Goal: Check status

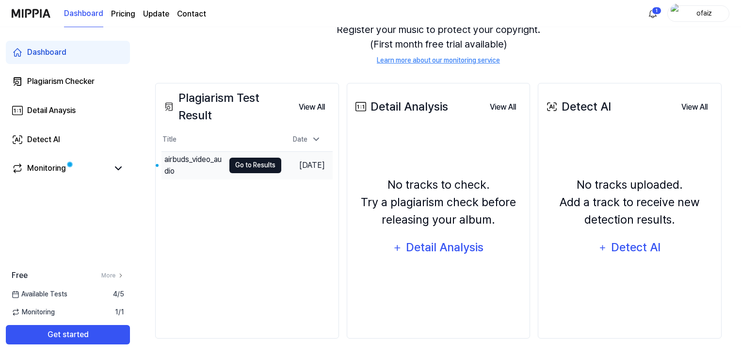
click at [255, 166] on button "Go to Results" at bounding box center [255, 166] width 52 height 16
click at [112, 168] on icon at bounding box center [118, 168] width 12 height 12
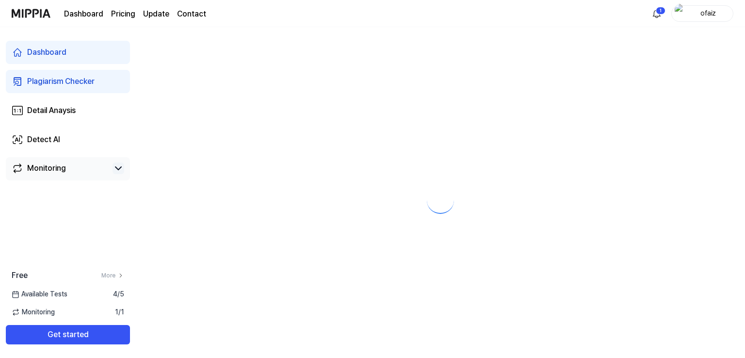
click at [115, 171] on icon at bounding box center [118, 168] width 12 height 12
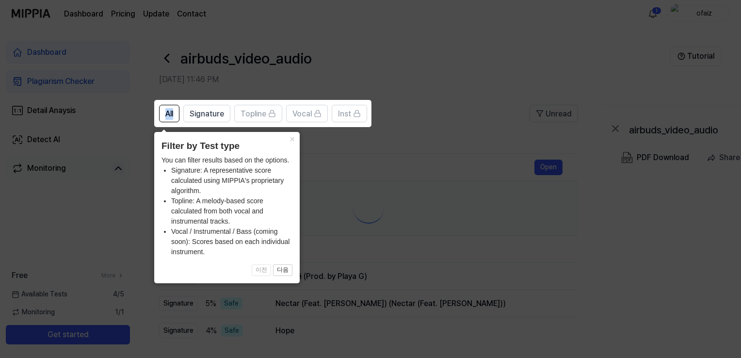
click at [115, 171] on body "Dashboard Pricing Update Contact 1 ofaiz Dashboard Plagiarism Checker Detail An…" at bounding box center [370, 179] width 741 height 358
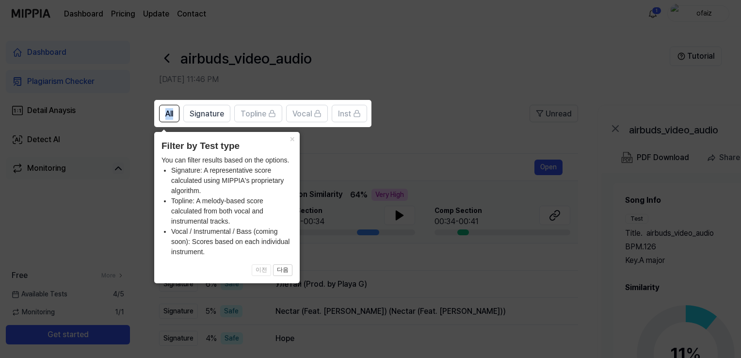
click at [373, 140] on icon at bounding box center [372, 179] width 745 height 358
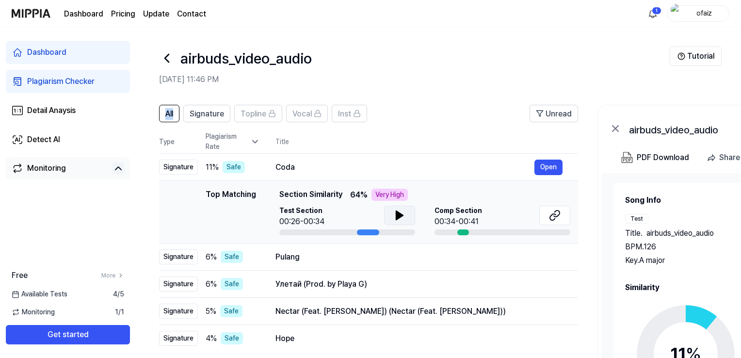
click at [407, 210] on button at bounding box center [399, 215] width 31 height 19
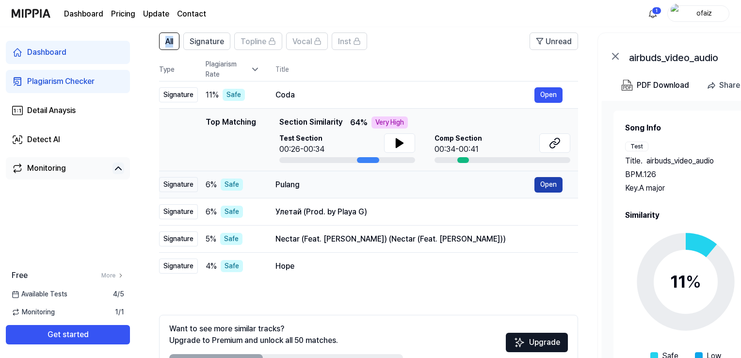
scroll to position [97, 0]
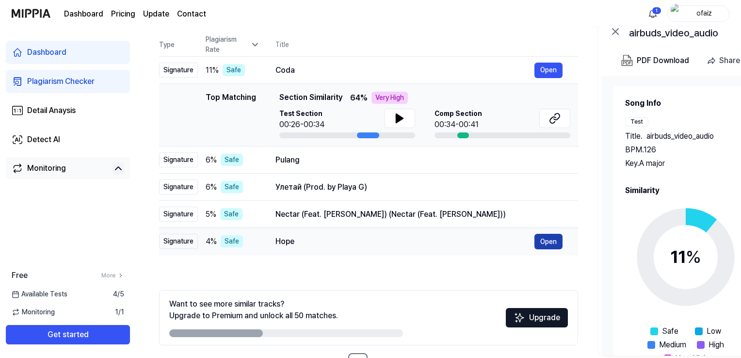
click at [547, 236] on button "Open" at bounding box center [548, 242] width 28 height 16
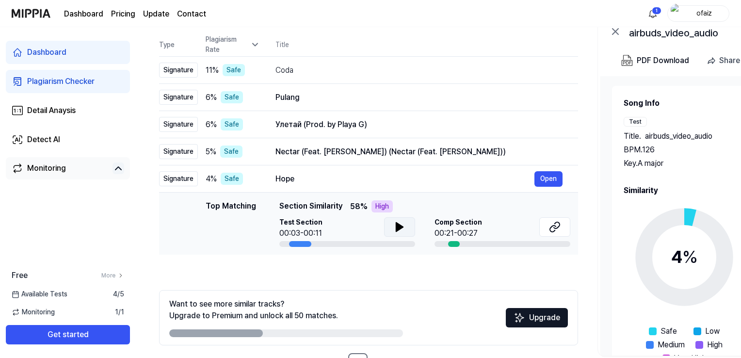
click at [396, 223] on icon at bounding box center [399, 227] width 7 height 9
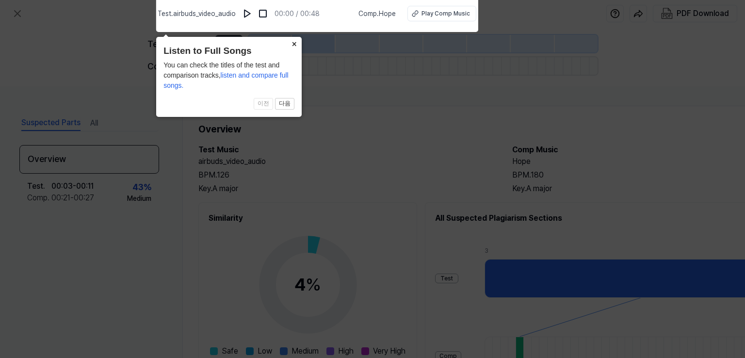
click at [296, 43] on button "×" at bounding box center [294, 44] width 16 height 14
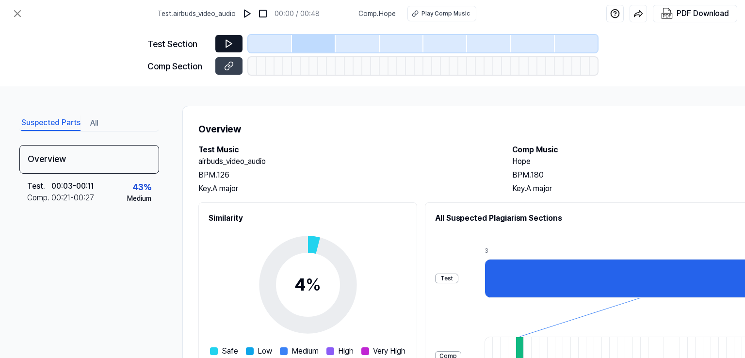
click at [233, 40] on icon at bounding box center [229, 44] width 10 height 10
click at [14, 14] on icon at bounding box center [18, 14] width 12 height 12
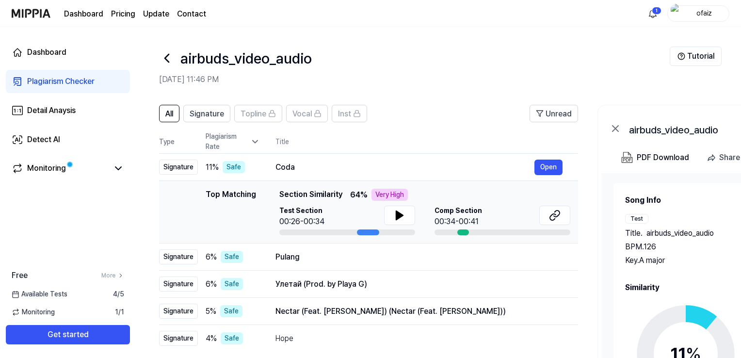
click at [648, 29] on header "airbuds_video_audio [DATE] 11:46 PM Tutorial" at bounding box center [438, 61] width 605 height 68
click at [640, 86] on header "airbuds_video_audio [DATE] 11:46 PM Tutorial" at bounding box center [438, 61] width 605 height 68
click at [317, 206] on span "Test Section" at bounding box center [301, 211] width 45 height 10
drag, startPoint x: 202, startPoint y: 337, endPoint x: 223, endPoint y: 354, distance: 26.5
click at [205, 338] on td "4 % Safe" at bounding box center [229, 338] width 62 height 27
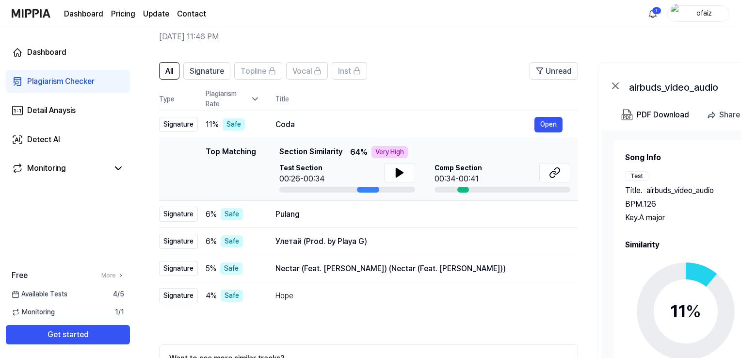
scroll to position [34, 0]
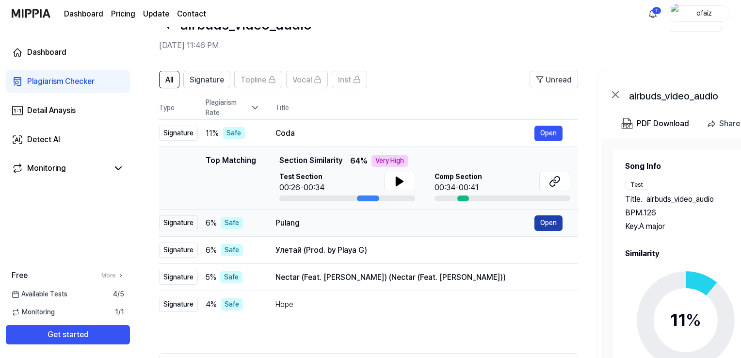
click at [551, 230] on button "Open" at bounding box center [548, 223] width 28 height 16
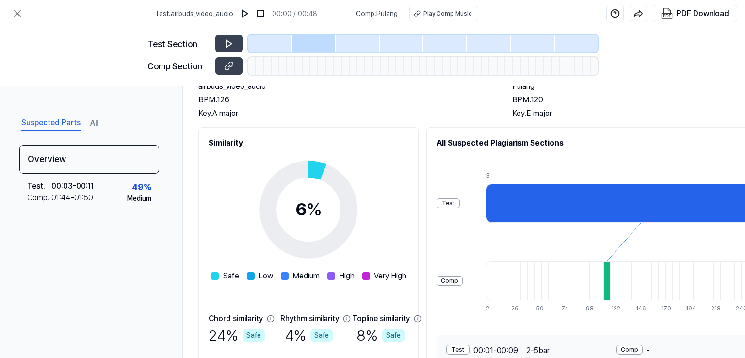
scroll to position [97, 0]
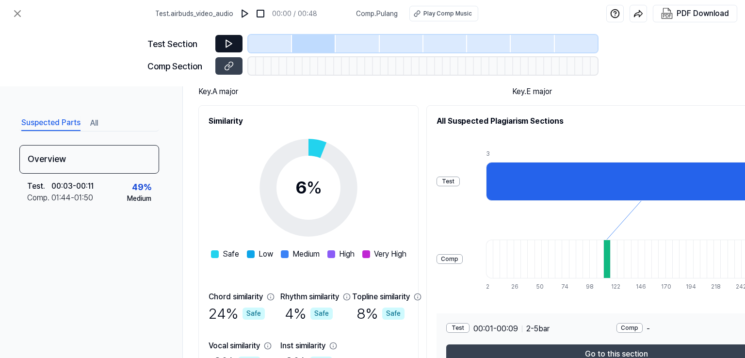
click at [236, 45] on button at bounding box center [228, 43] width 27 height 17
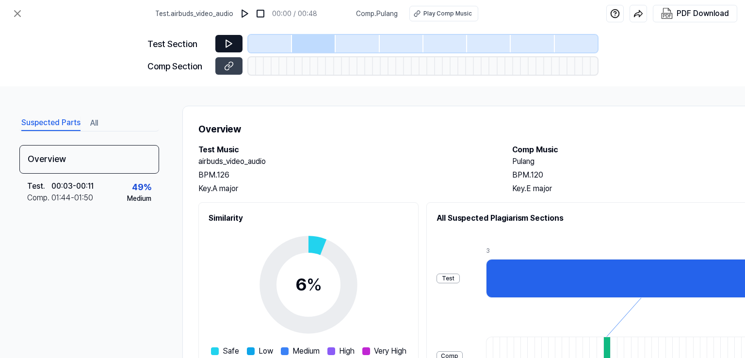
click at [226, 40] on icon at bounding box center [229, 43] width 6 height 7
click at [225, 46] on icon at bounding box center [229, 44] width 10 height 10
click at [230, 39] on icon at bounding box center [229, 44] width 10 height 10
click at [248, 14] on img at bounding box center [245, 14] width 10 height 10
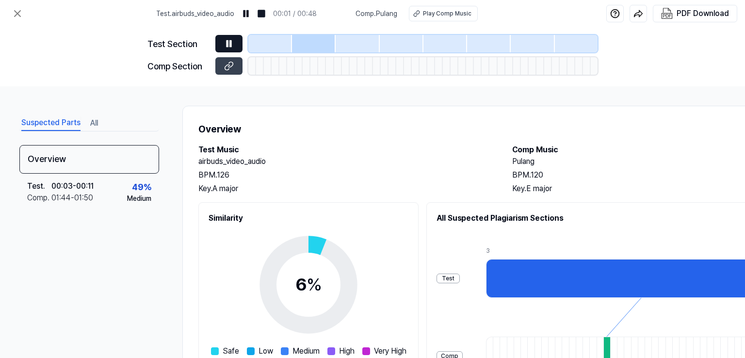
click at [237, 43] on button at bounding box center [228, 43] width 27 height 17
click at [236, 42] on button at bounding box center [228, 43] width 27 height 17
click at [233, 45] on button at bounding box center [228, 43] width 27 height 17
click at [229, 47] on icon at bounding box center [229, 44] width 10 height 10
